Goal: Information Seeking & Learning: Learn about a topic

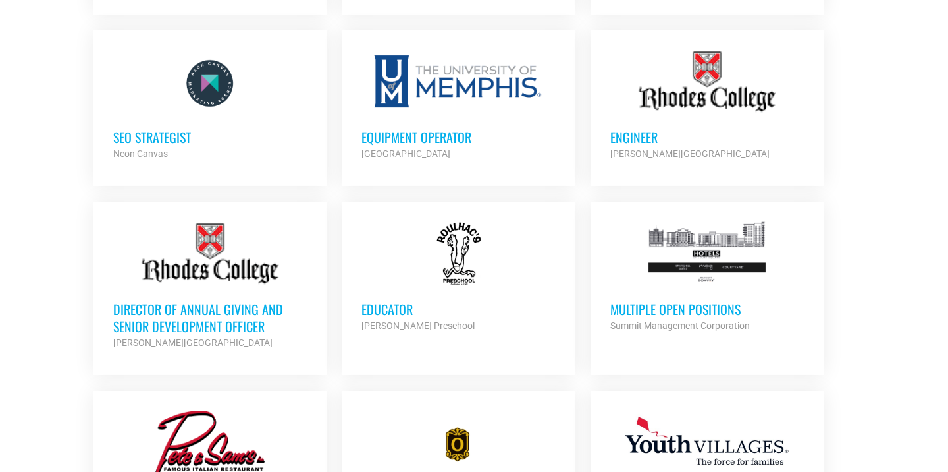
scroll to position [944, 0]
click at [626, 304] on h3 "Multiple Open Positions" at bounding box center [707, 308] width 194 height 17
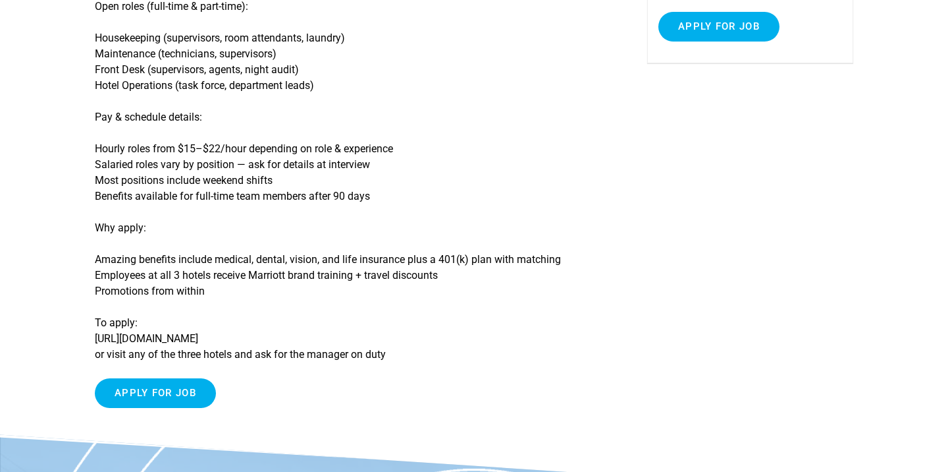
scroll to position [284, 0]
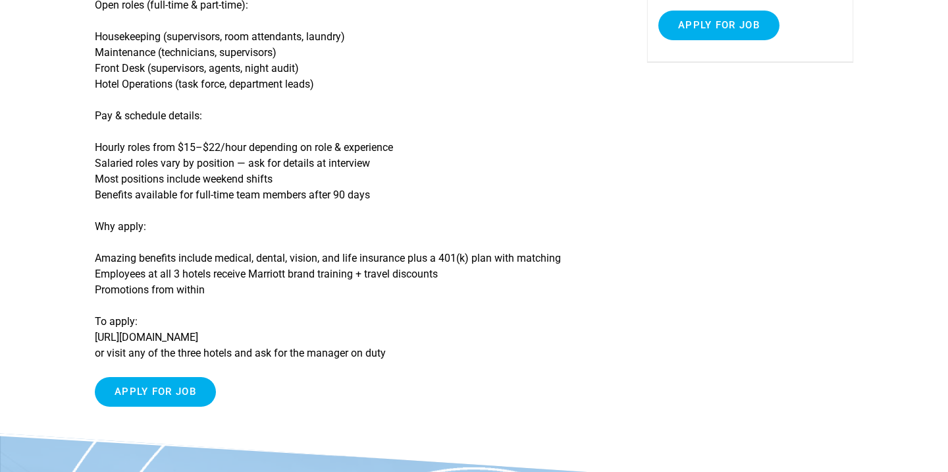
click at [165, 342] on p "To apply: https://jobs.lever.co/summitmgmt-corp or visit any of the three hotel…" at bounding box center [352, 336] width 514 height 47
drag, startPoint x: 287, startPoint y: 337, endPoint x: 95, endPoint y: 338, distance: 192.3
click at [95, 338] on p "To apply: https://jobs.lever.co/summitmgmt-corp or visit any of the three hotel…" at bounding box center [352, 336] width 514 height 47
copy p "https://jobs.lever.co/summitmgmt-corp"
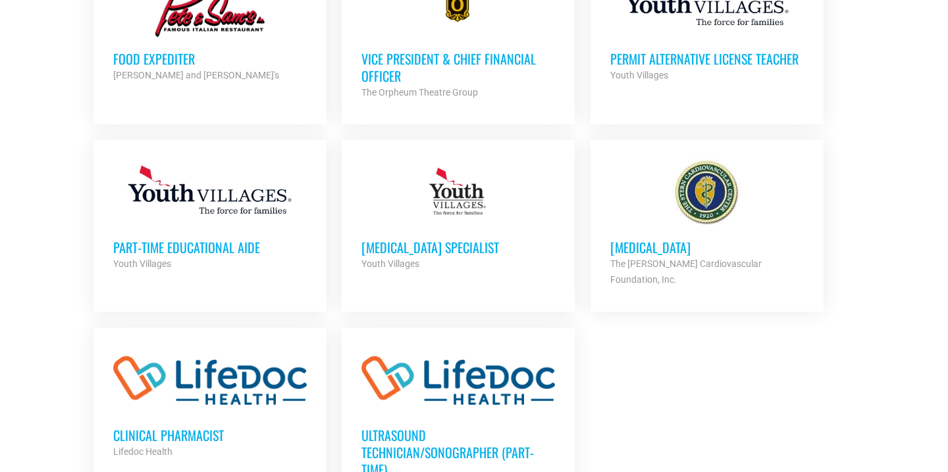
scroll to position [1391, 0]
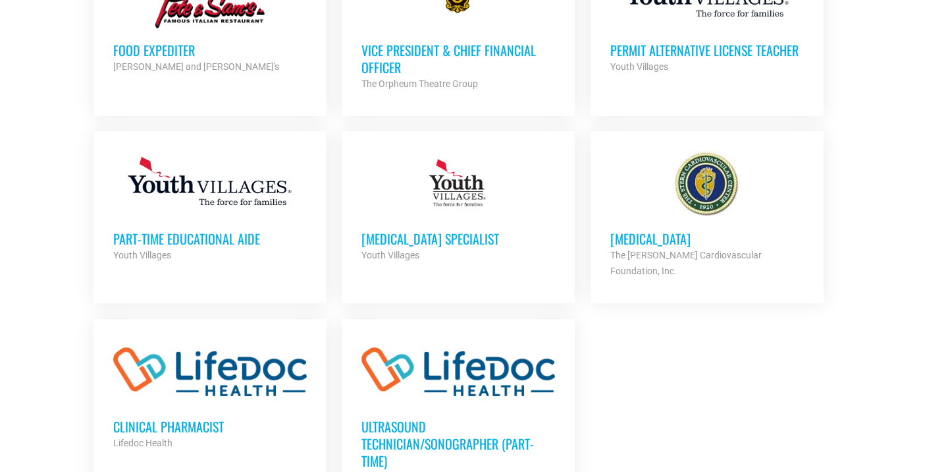
click at [141, 263] on link "Part-Time Educational Aide Youth Villages Partner Org Part Time" at bounding box center [210, 206] width 233 height 151
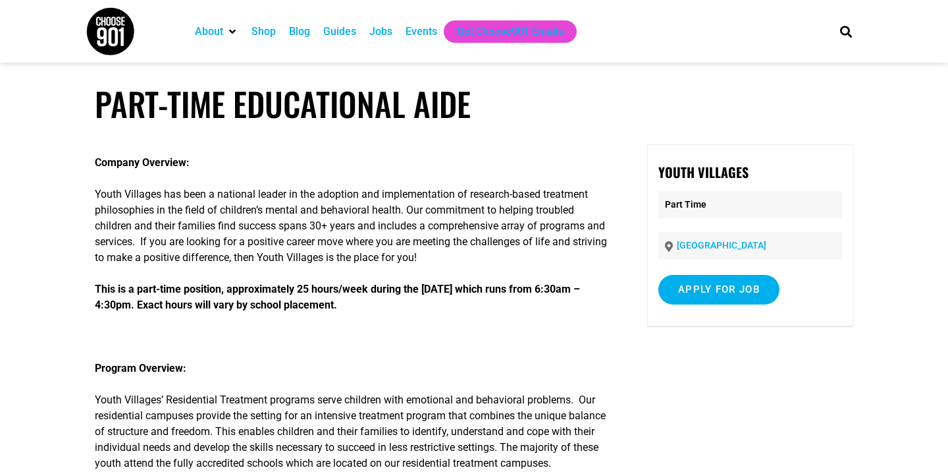
scroll to position [184, 0]
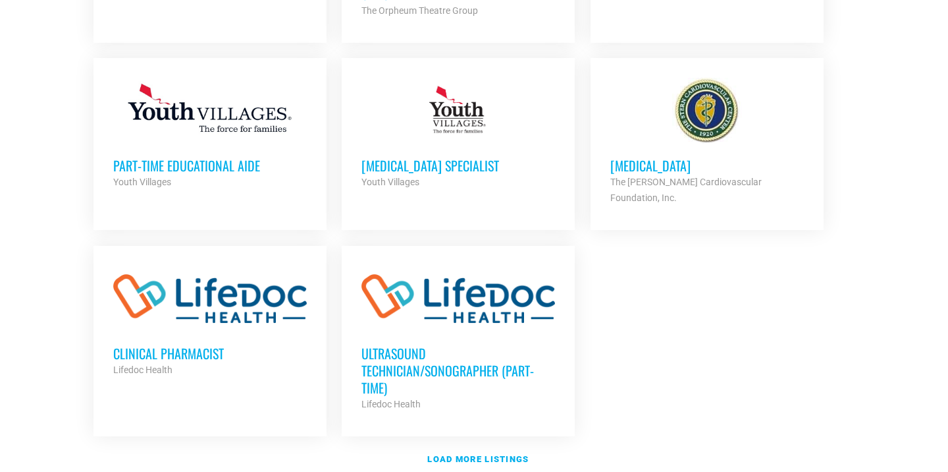
scroll to position [1586, 0]
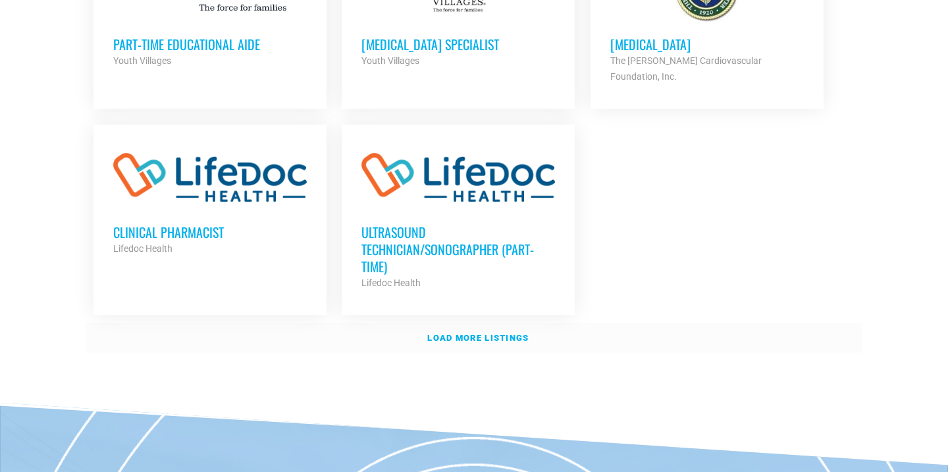
click at [495, 323] on link "Load more listings" at bounding box center [474, 338] width 777 height 30
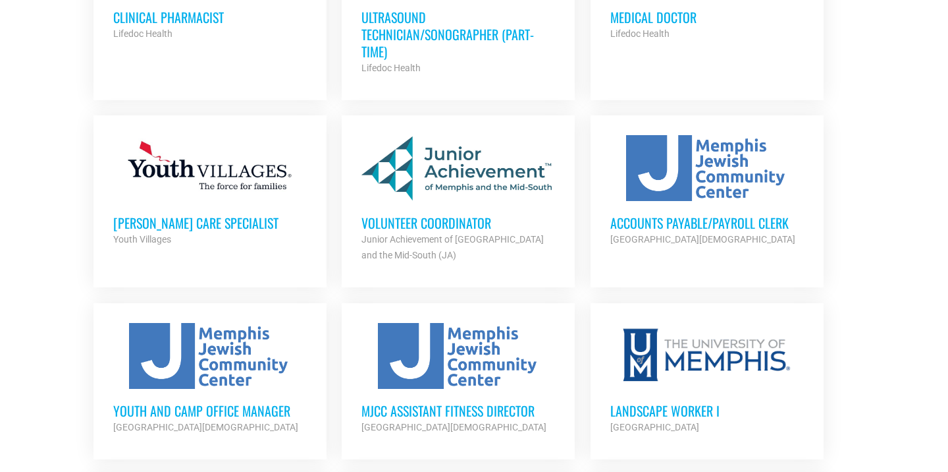
scroll to position [1806, 0]
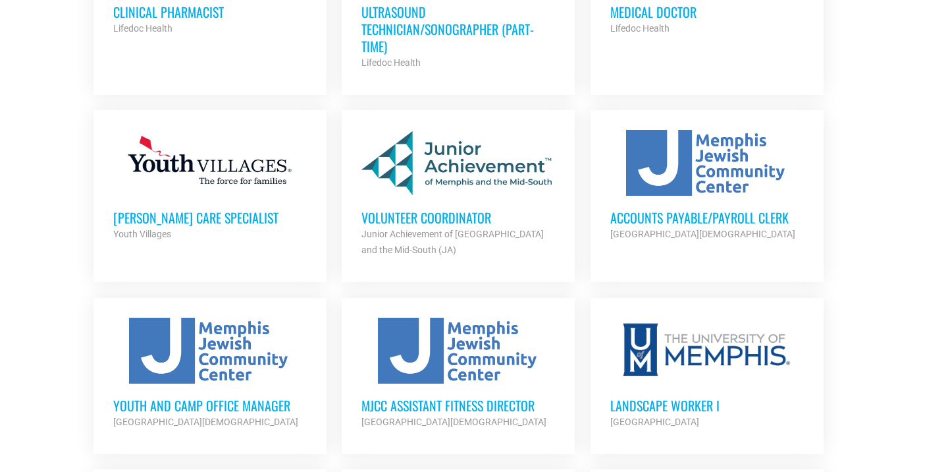
click at [213, 209] on h3 "[PERSON_NAME] Care Specialist" at bounding box center [210, 217] width 194 height 17
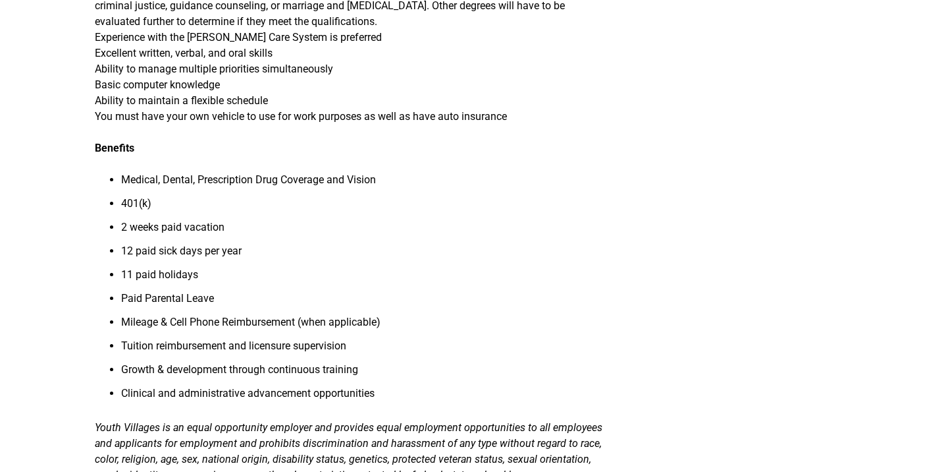
scroll to position [818, 0]
